Goal: Find specific page/section: Find specific page/section

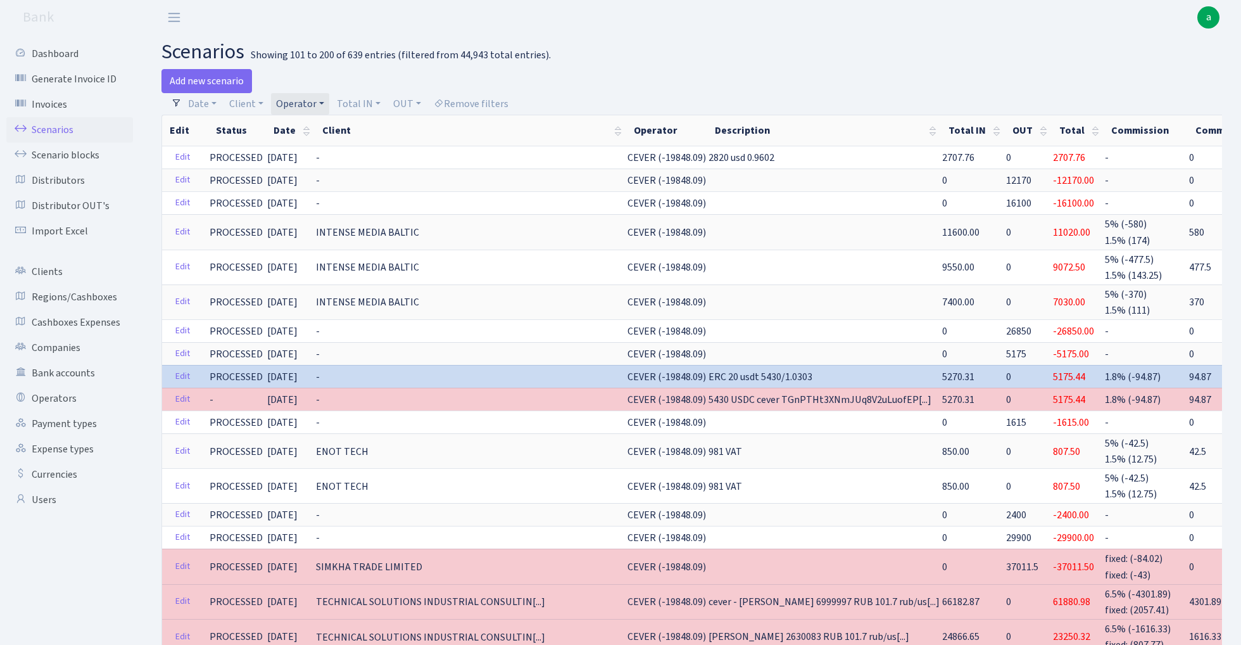
select select "100"
click at [54, 127] on link "Scenarios" at bounding box center [69, 129] width 127 height 25
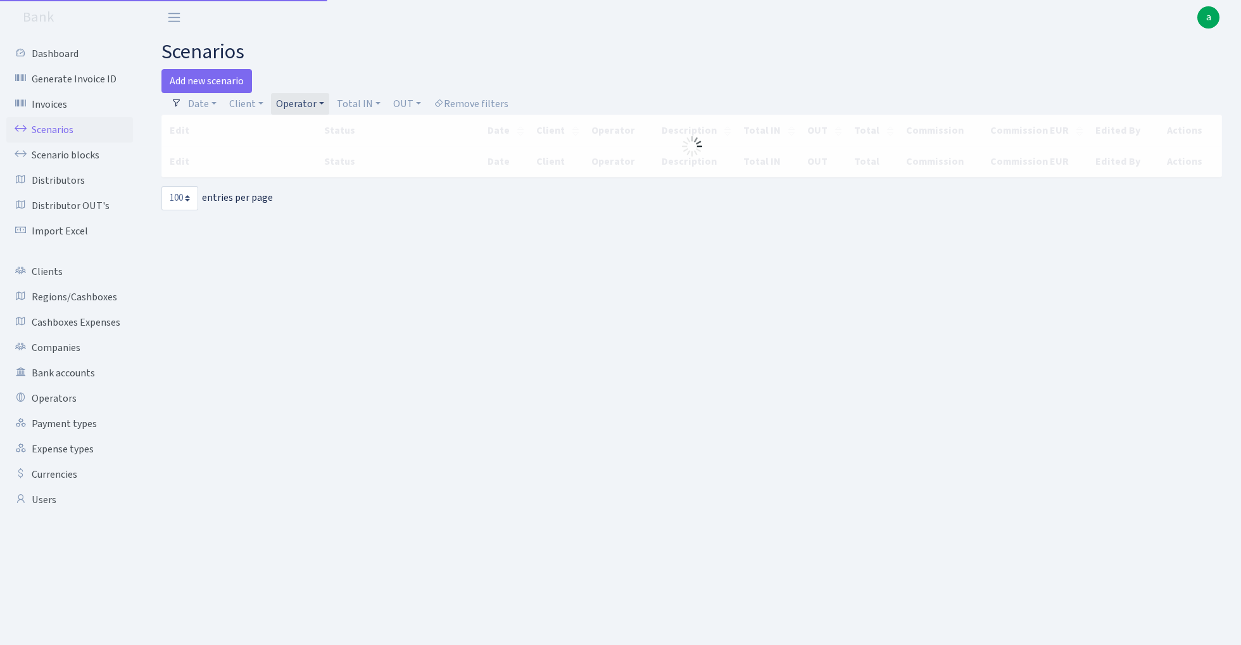
select select "100"
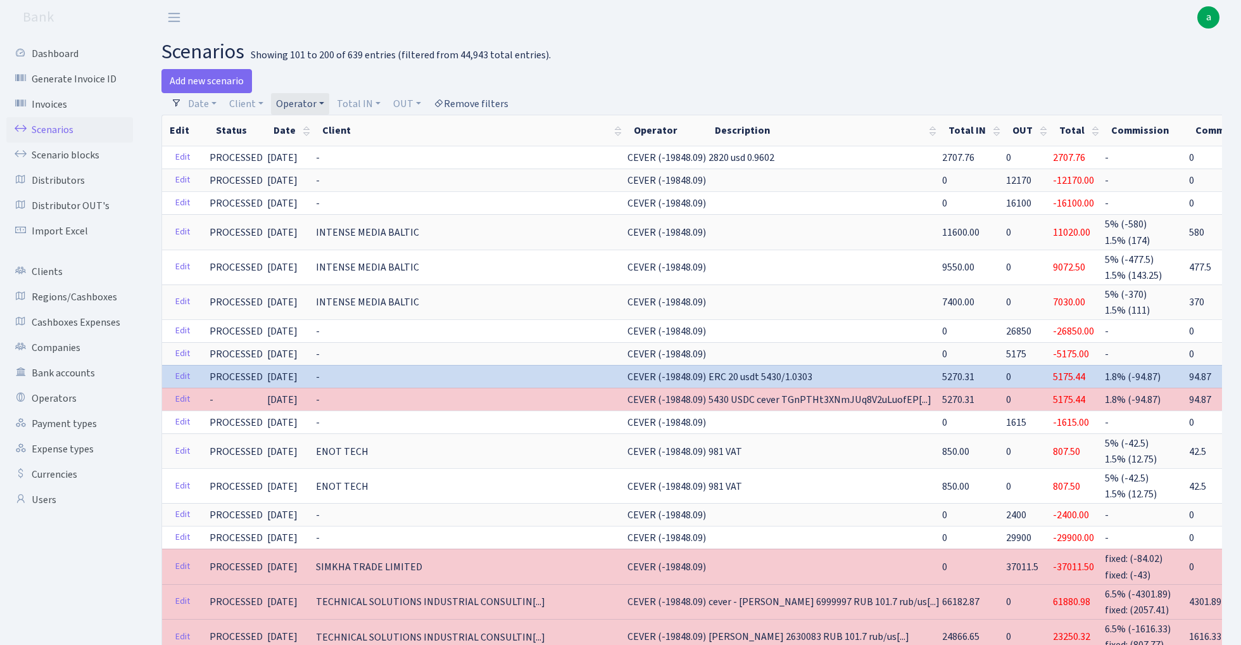
click at [482, 101] on link "Remove filters" at bounding box center [471, 104] width 85 height 22
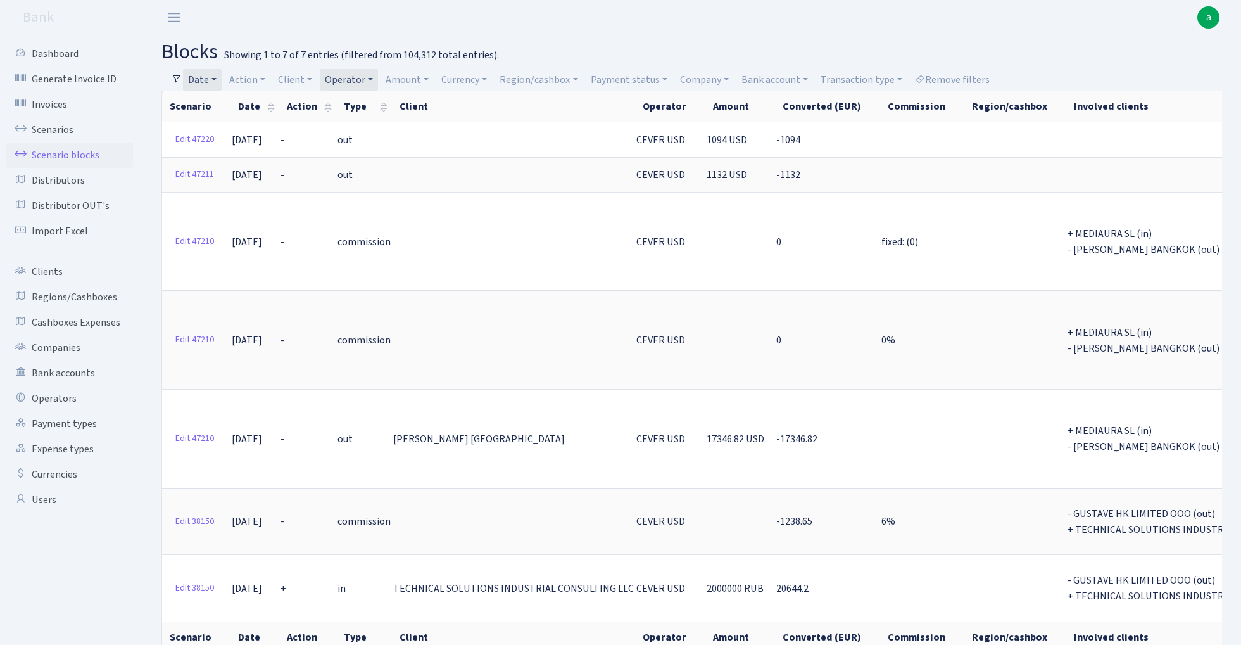
select select "100"
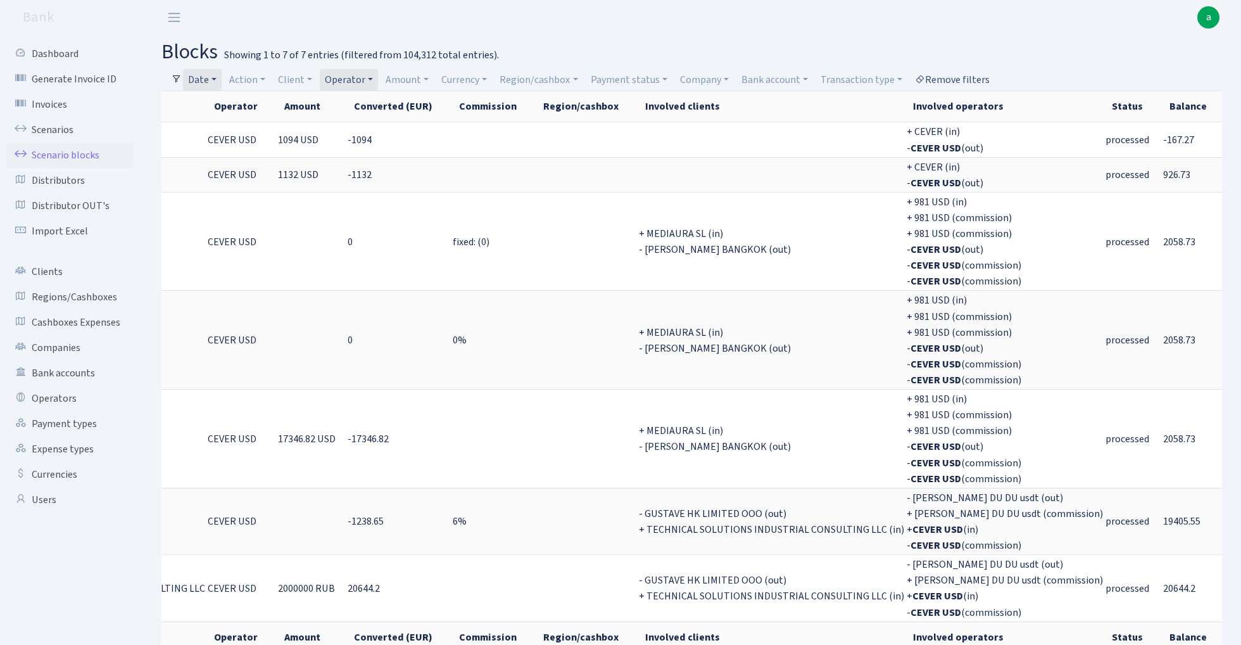
click at [960, 71] on link "Remove filters" at bounding box center [952, 80] width 85 height 22
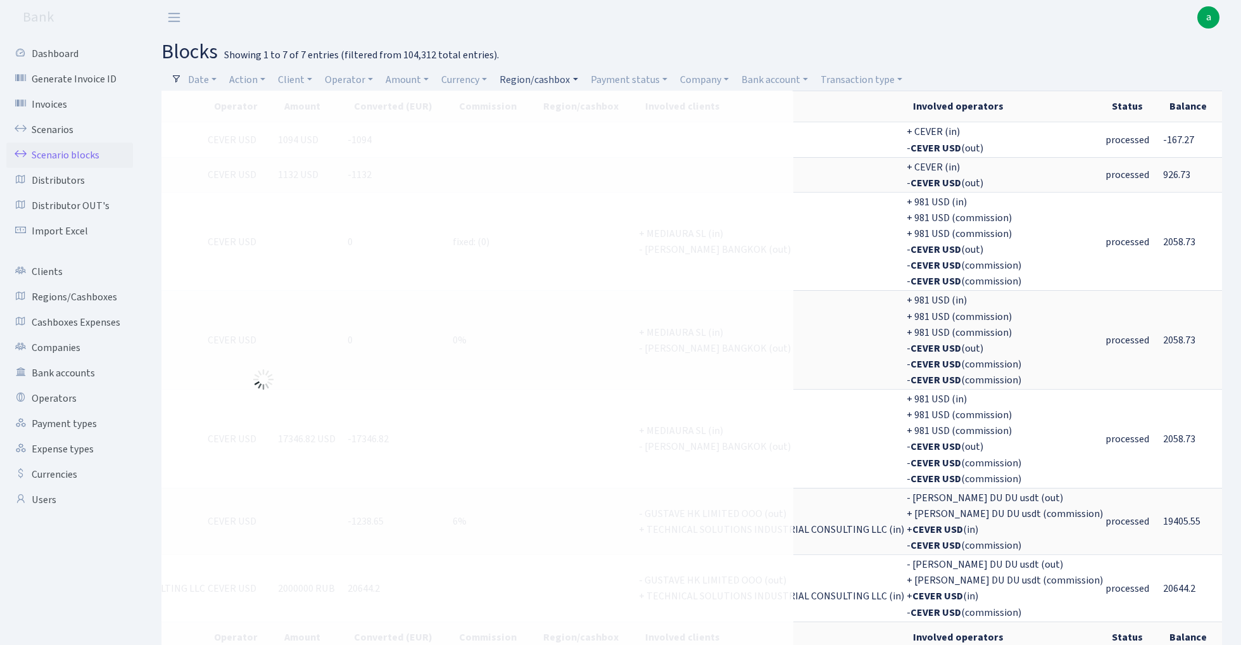
click at [547, 81] on link "Region/cashbox" at bounding box center [538, 80] width 88 height 22
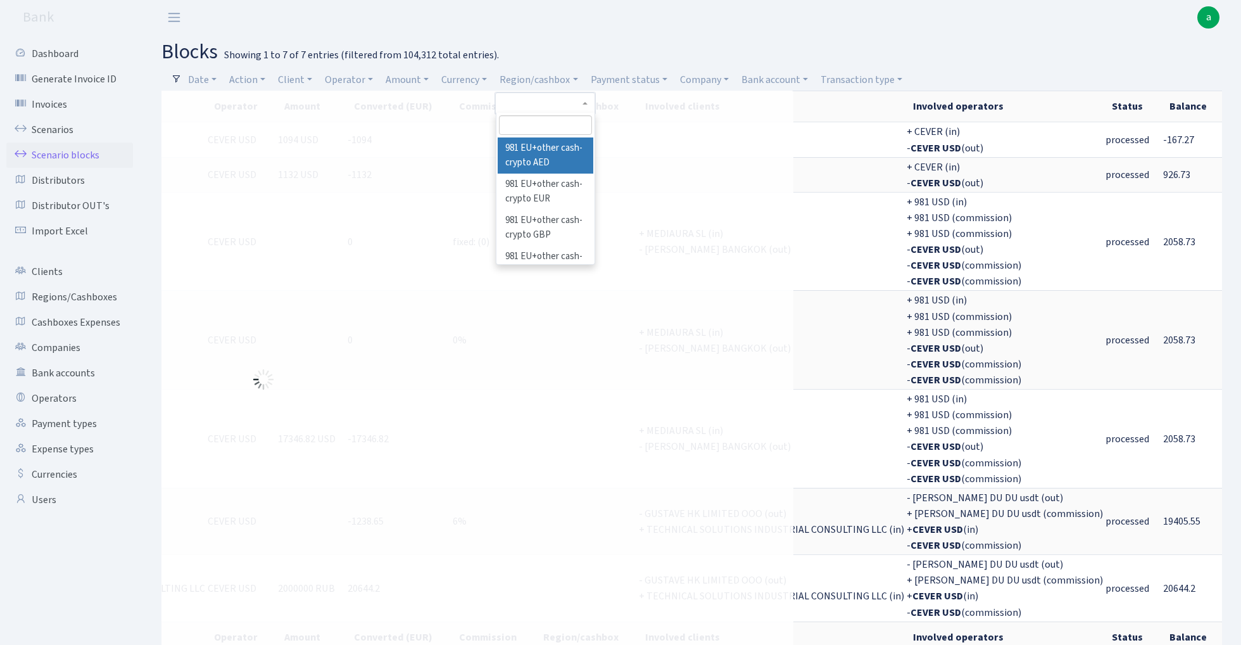
click at [538, 120] on input "search" at bounding box center [545, 125] width 93 height 20
type input "tln"
click at [556, 143] on li "TLN" at bounding box center [546, 148] width 96 height 22
